Goal: Task Accomplishment & Management: Complete application form

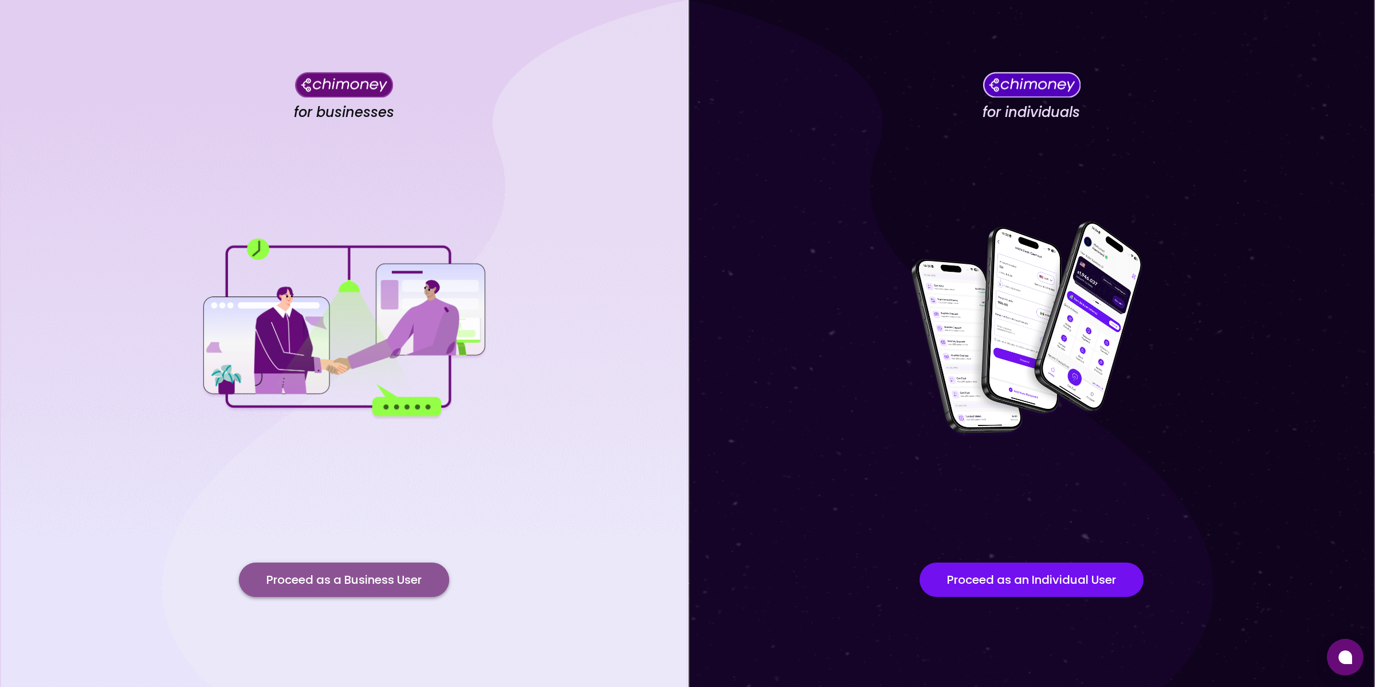
click at [315, 582] on button "Proceed as a Business User" at bounding box center [344, 579] width 210 height 34
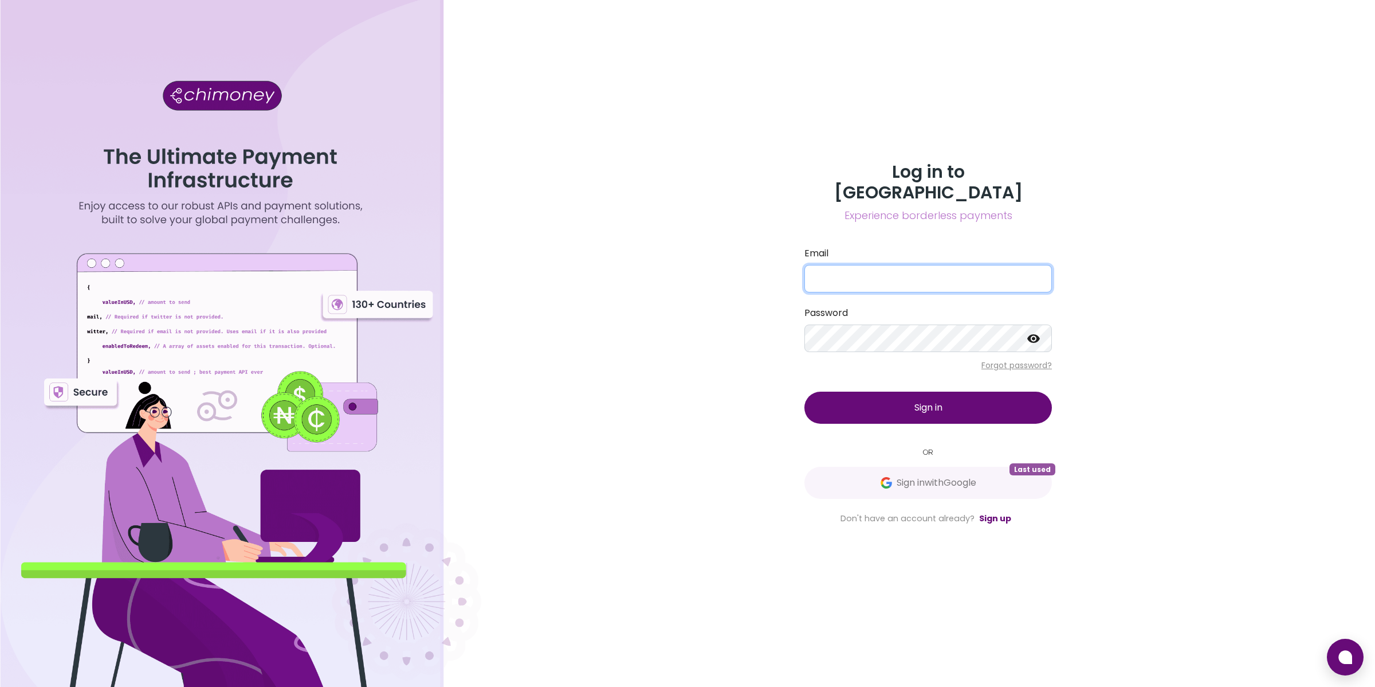
type input "[EMAIL_ADDRESS][DOMAIN_NAME]"
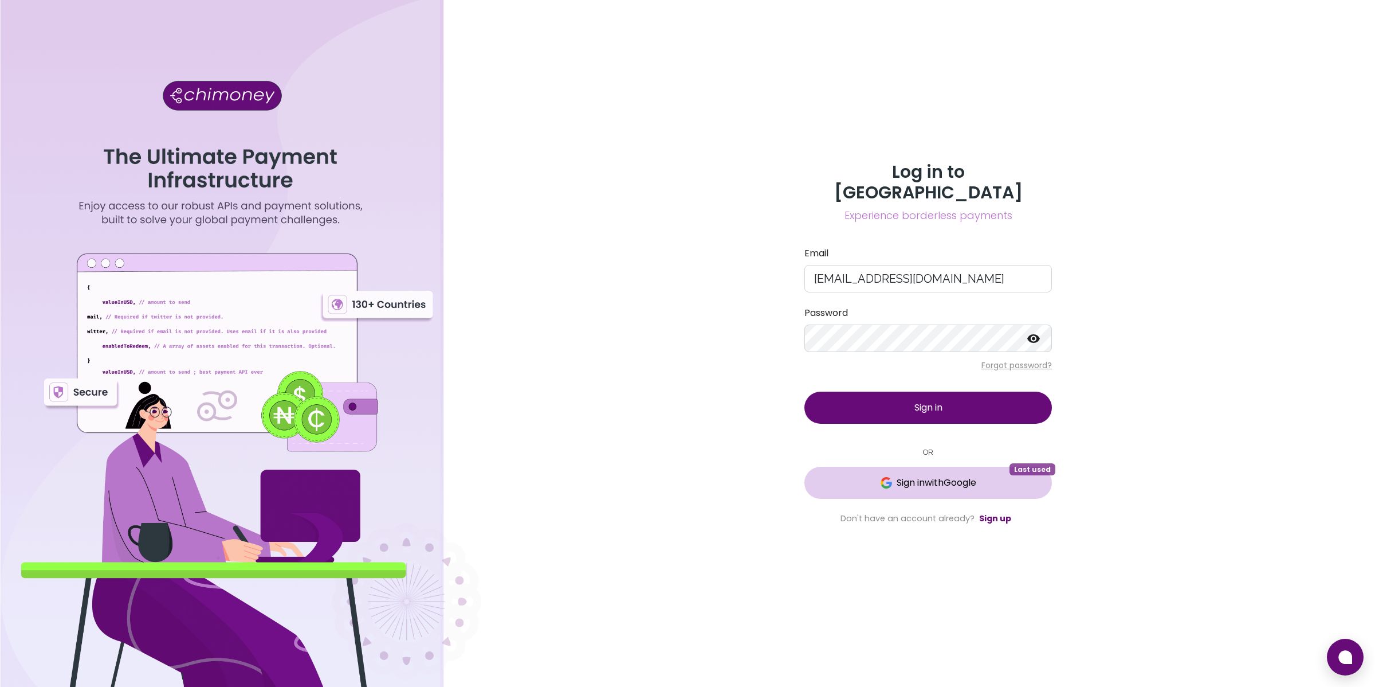
click at [904, 476] on span "Sign in with Google" at bounding box center [937, 483] width 80 height 14
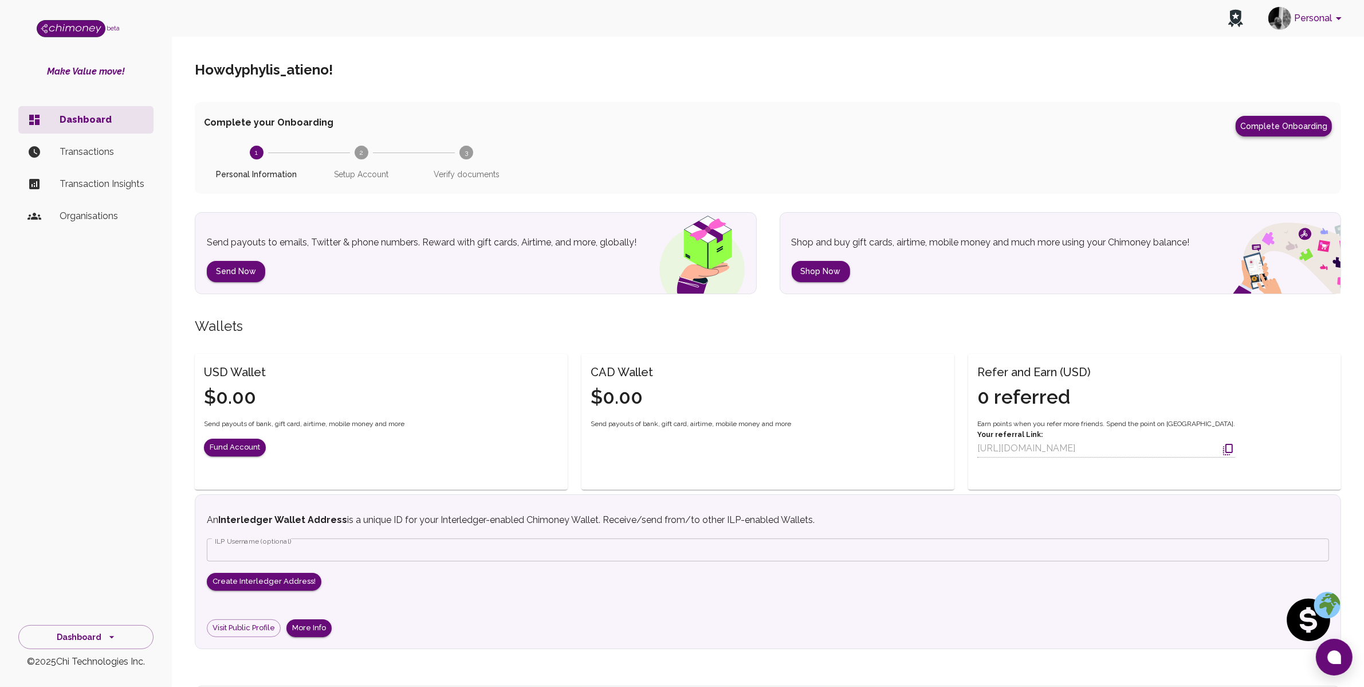
click at [1295, 121] on button "Complete Onboarding" at bounding box center [1284, 126] width 96 height 21
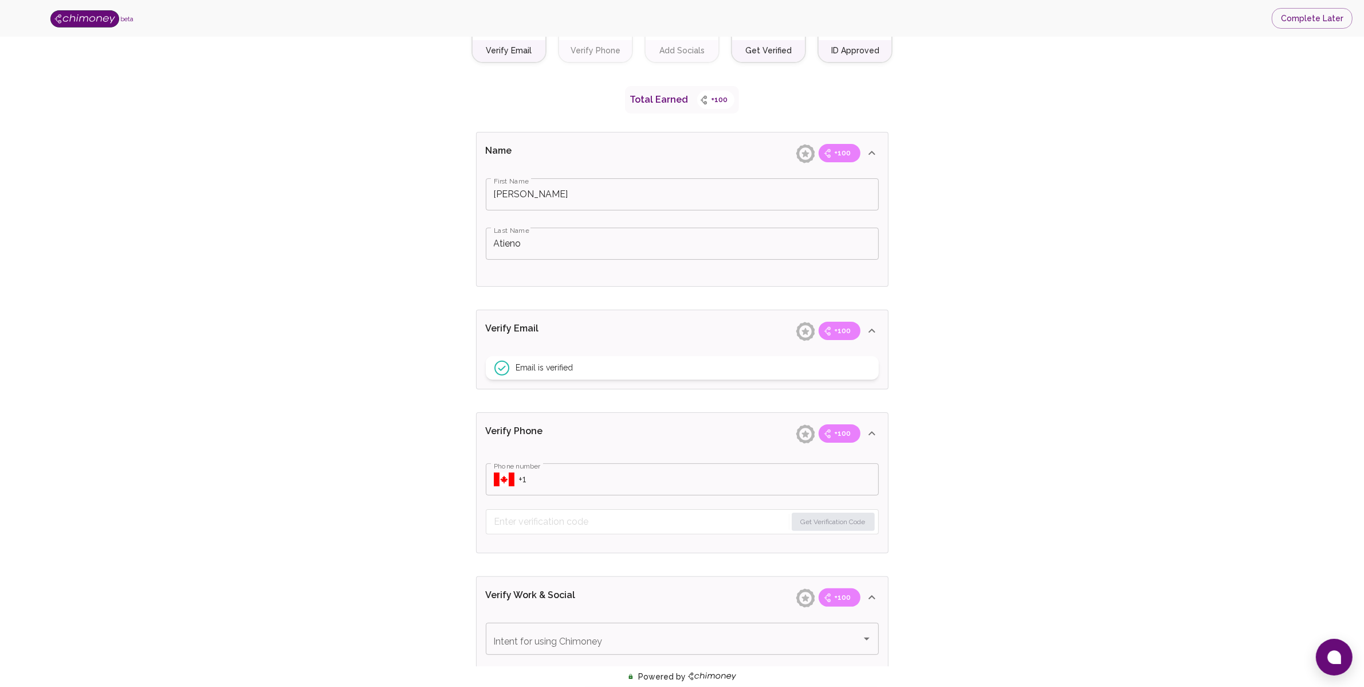
drag, startPoint x: 1374, startPoint y: 687, endPoint x: 1363, endPoint y: 685, distance: 11.6
click at [1363, 685] on html "beta Complete Later Verify ID and Earn Complete verification steps to earn Rewa…" at bounding box center [682, 539] width 1364 height 1402
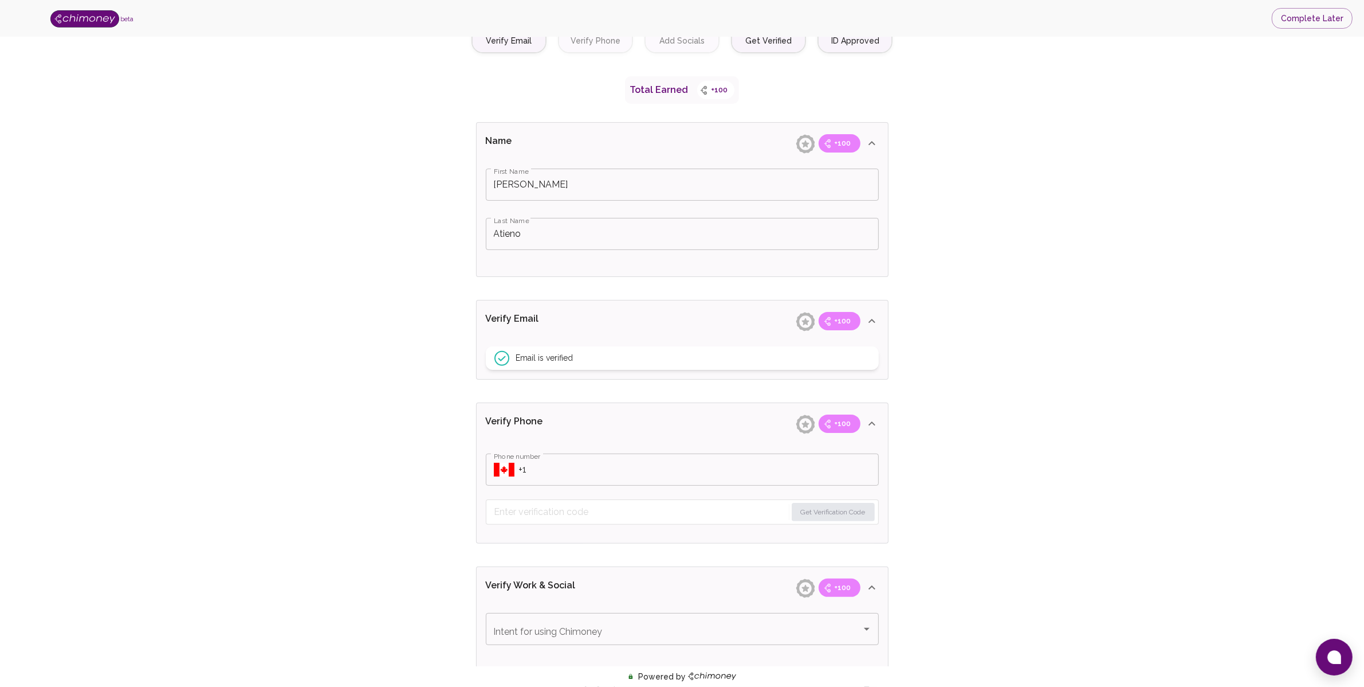
click at [611, 455] on input "Phone number" at bounding box center [699, 469] width 360 height 32
click at [554, 468] on input "Phone number" at bounding box center [699, 469] width 360 height 32
click at [520, 472] on input "Phone number" at bounding box center [699, 469] width 360 height 32
click at [516, 471] on div "​ Phone number" at bounding box center [682, 469] width 393 height 32
